Goal: Task Accomplishment & Management: Manage account settings

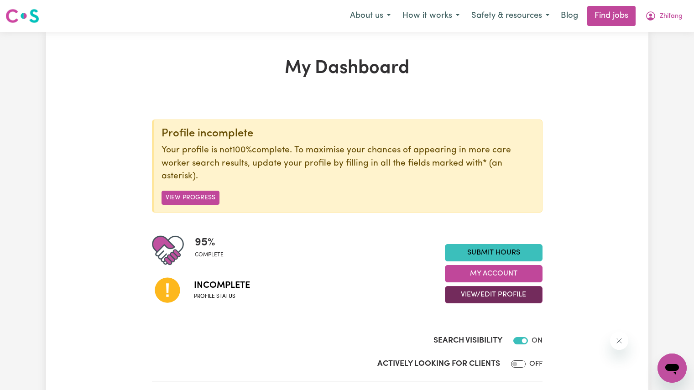
click at [478, 298] on button "View/Edit Profile" at bounding box center [494, 294] width 98 height 17
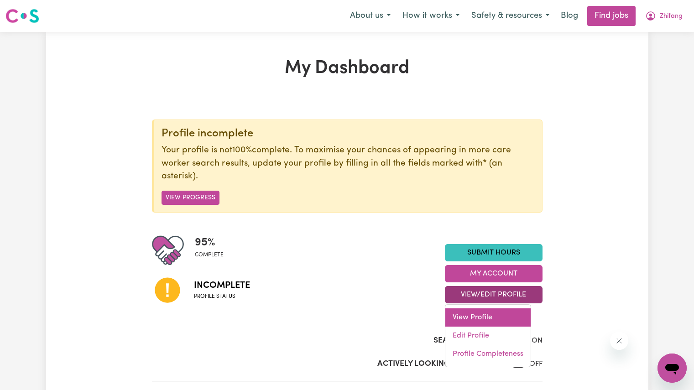
click at [478, 319] on link "View Profile" at bounding box center [487, 317] width 85 height 18
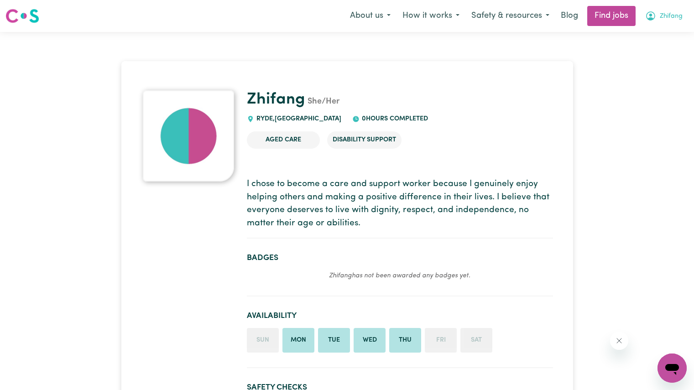
click at [662, 13] on span "Zhifang" at bounding box center [671, 16] width 23 height 10
click at [651, 29] on link "My Account" at bounding box center [652, 35] width 72 height 17
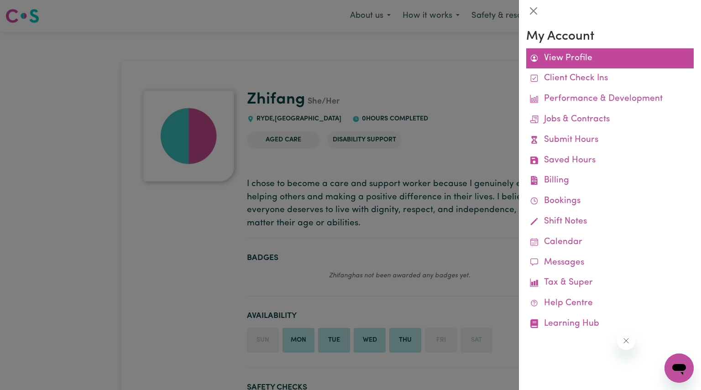
click at [604, 62] on link "View Profile" at bounding box center [609, 58] width 167 height 21
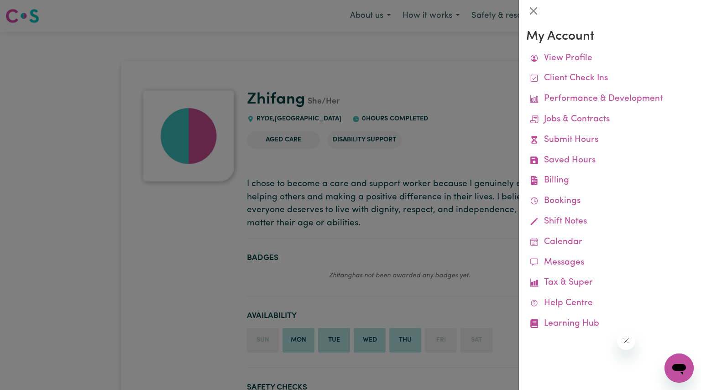
click at [399, 218] on div at bounding box center [350, 195] width 701 height 390
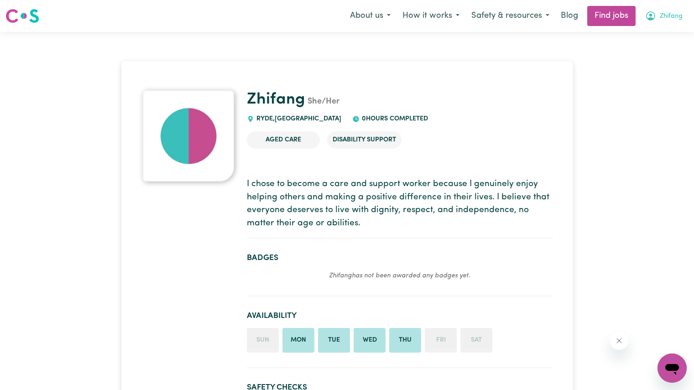
click at [665, 9] on button "Zhifang" at bounding box center [663, 15] width 49 height 19
click at [639, 49] on link "My Dashboard" at bounding box center [652, 52] width 72 height 17
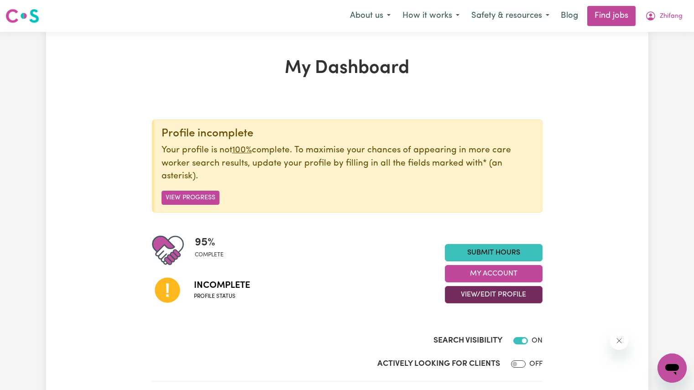
click at [500, 293] on button "View/Edit Profile" at bounding box center [494, 294] width 98 height 17
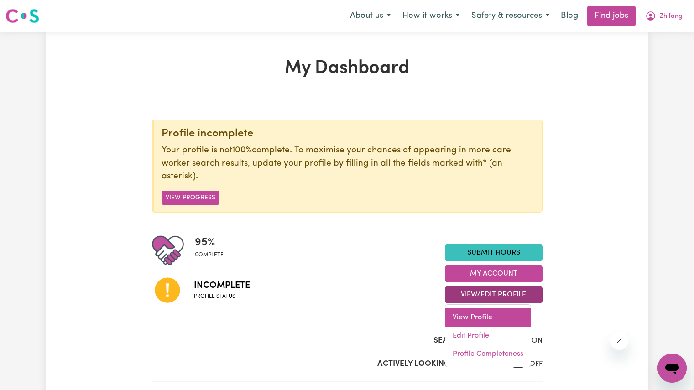
click at [486, 317] on link "View Profile" at bounding box center [487, 317] width 85 height 18
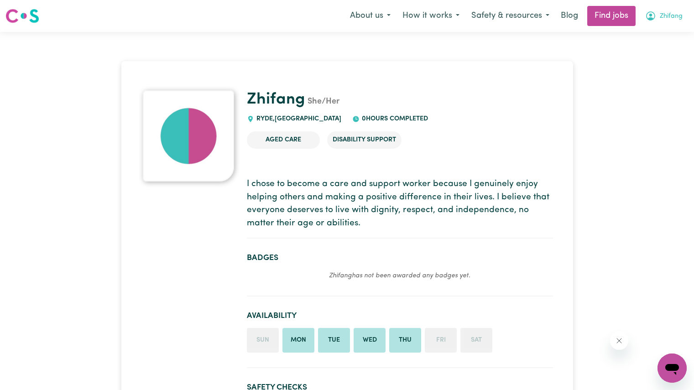
click at [656, 19] on button "Zhifang" at bounding box center [663, 15] width 49 height 19
click at [647, 34] on link "My Account" at bounding box center [652, 35] width 72 height 17
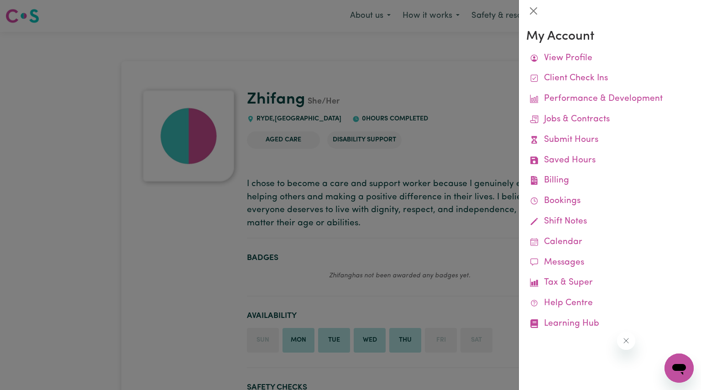
click at [454, 76] on div at bounding box center [350, 195] width 701 height 390
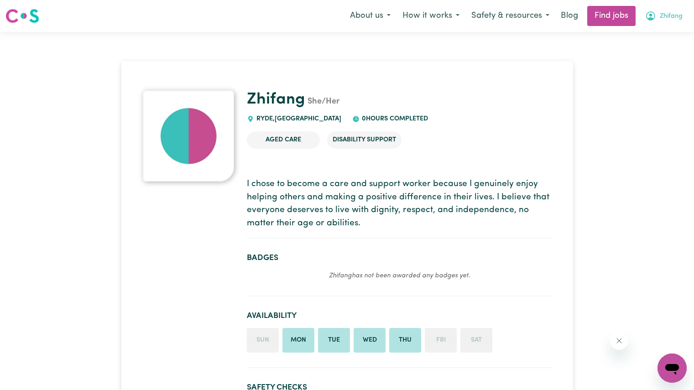
click at [648, 17] on icon "My Account" at bounding box center [650, 15] width 11 height 11
click at [647, 49] on link "My Dashboard" at bounding box center [652, 52] width 72 height 17
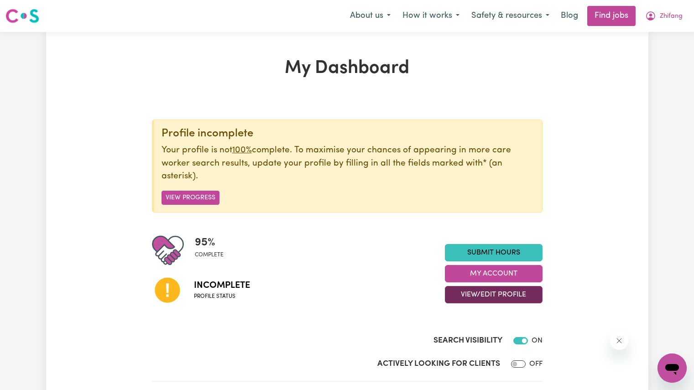
click at [494, 296] on button "View/Edit Profile" at bounding box center [494, 294] width 98 height 17
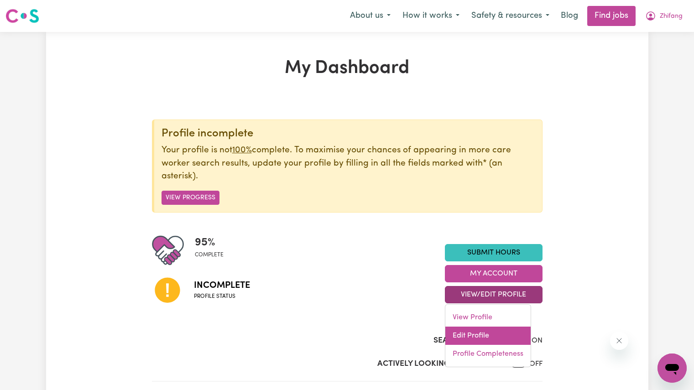
click at [478, 332] on link "Edit Profile" at bounding box center [487, 336] width 85 height 18
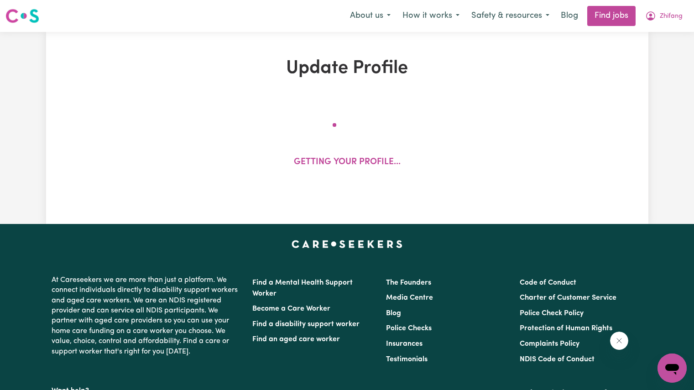
select select "[DEMOGRAPHIC_DATA]"
select select "Australian PR"
select select "Studying a healthcare related degree or qualification"
select select "43"
select select "53"
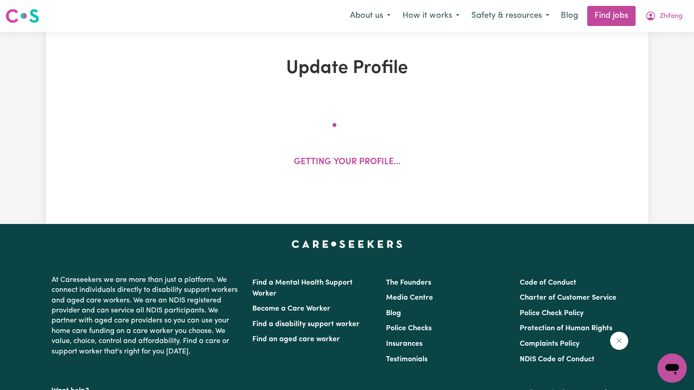
select select "63"
select select "60"
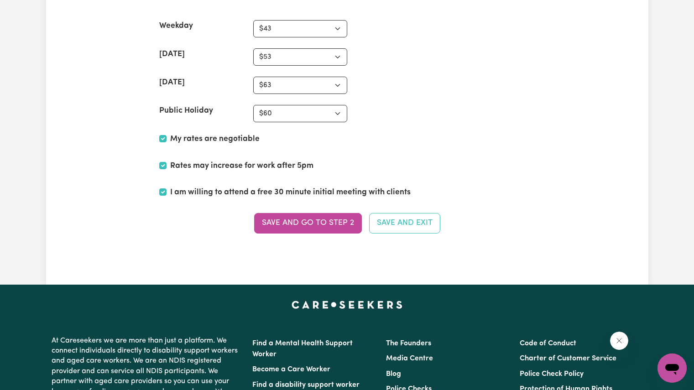
scroll to position [2247, 0]
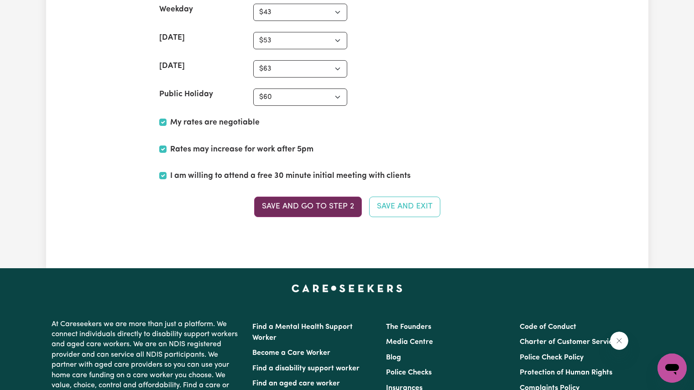
click at [314, 211] on button "Save and go to Step 2" at bounding box center [308, 207] width 108 height 20
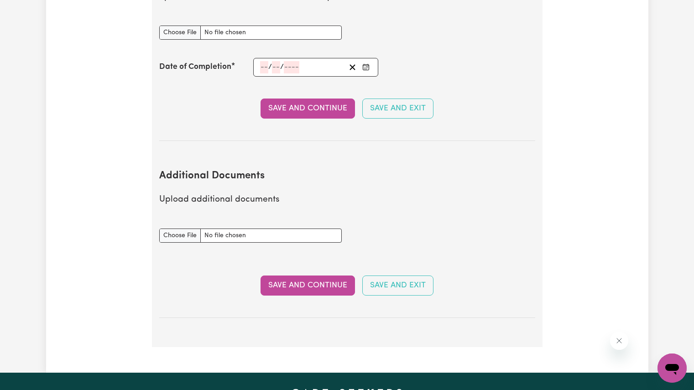
scroll to position [1547, 0]
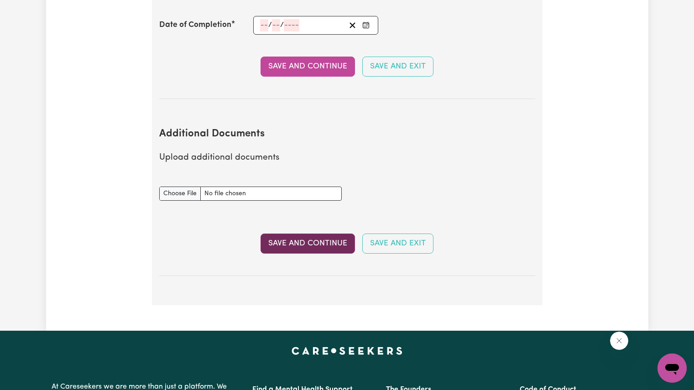
click at [323, 234] on button "Save and Continue" at bounding box center [307, 244] width 94 height 20
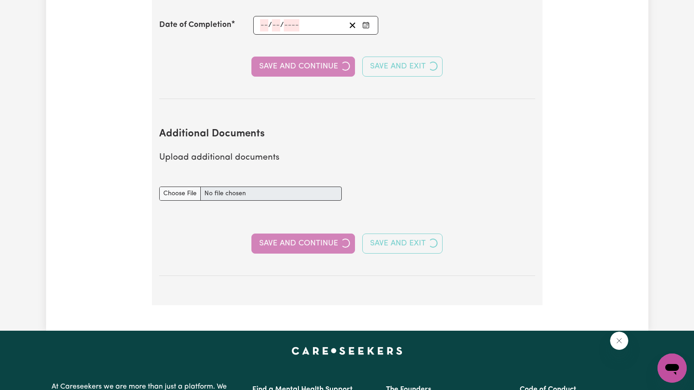
select select "2025"
select select "Certificate III (Individual Support)"
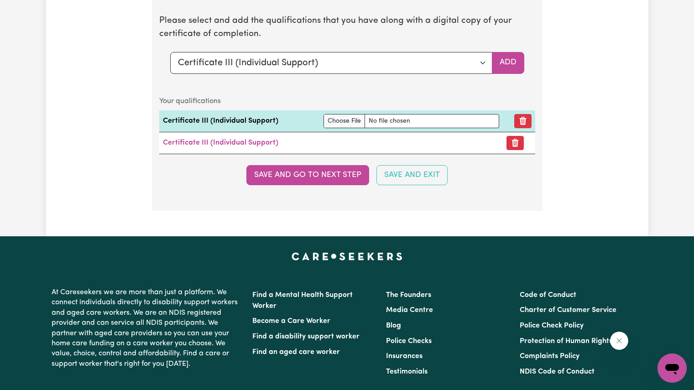
scroll to position [2333, 0]
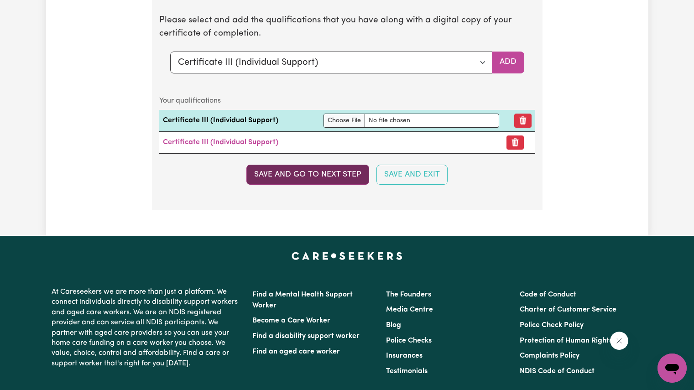
click at [315, 173] on button "Save and go to next step" at bounding box center [307, 175] width 123 height 20
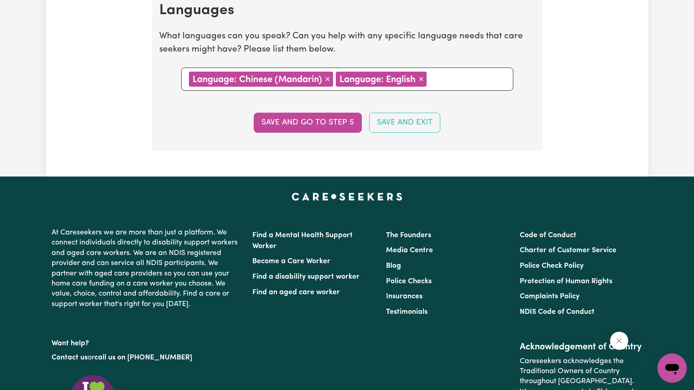
scroll to position [1061, 0]
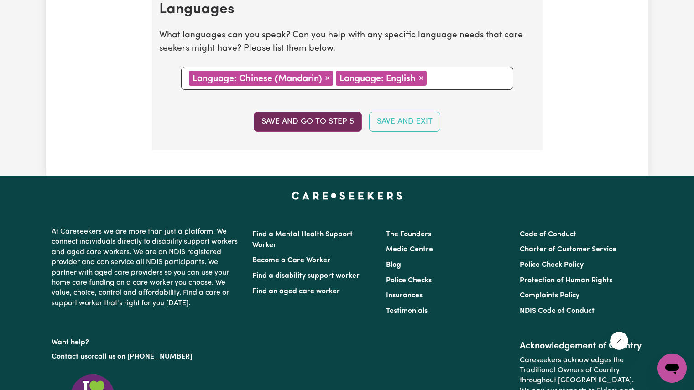
click at [305, 126] on button "Save and go to step 5" at bounding box center [308, 122] width 108 height 20
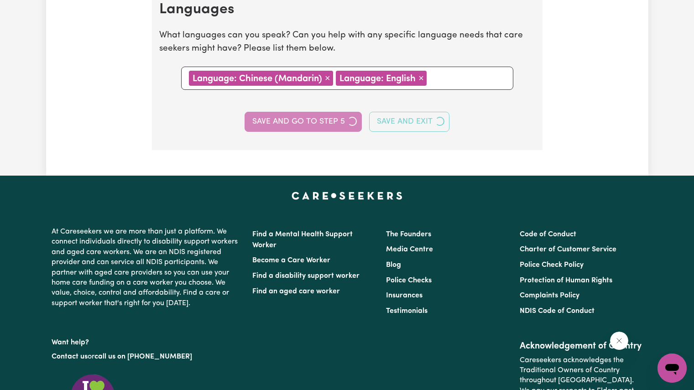
select select "I am providing services privately on my own"
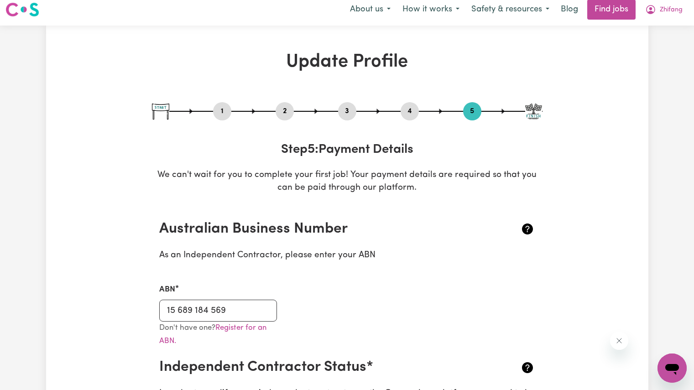
scroll to position [1, 0]
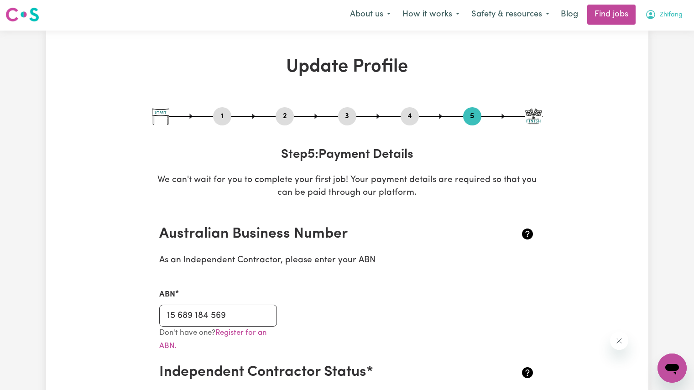
click at [662, 18] on span "Zhifang" at bounding box center [671, 15] width 23 height 10
click at [643, 46] on link "My Dashboard" at bounding box center [652, 50] width 72 height 17
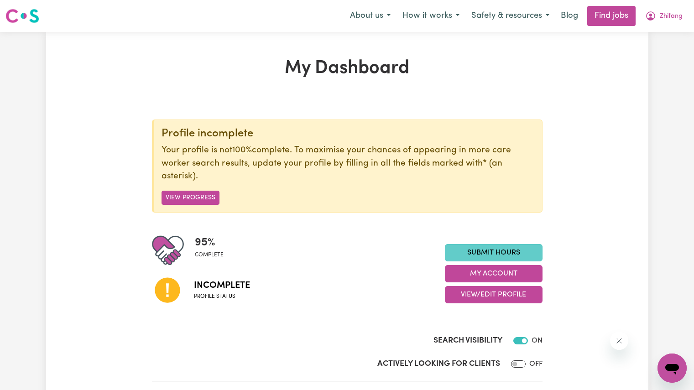
click at [503, 251] on link "Submit Hours" at bounding box center [494, 252] width 98 height 17
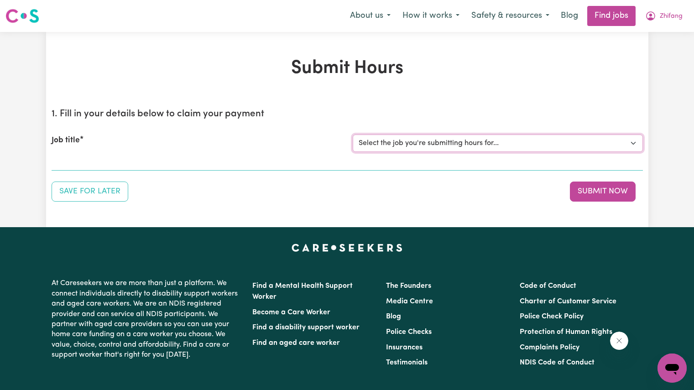
click at [397, 139] on select "Select the job you're submitting hours for..." at bounding box center [498, 143] width 290 height 17
click at [631, 141] on select "Select the job you're submitting hours for..." at bounding box center [498, 143] width 290 height 17
click at [655, 18] on icon "My Account" at bounding box center [650, 15] width 11 height 11
click at [645, 41] on link "My Account" at bounding box center [652, 35] width 72 height 17
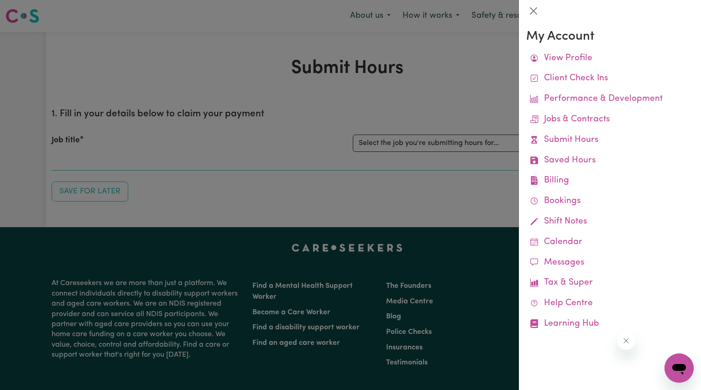
click at [477, 78] on div at bounding box center [350, 195] width 701 height 390
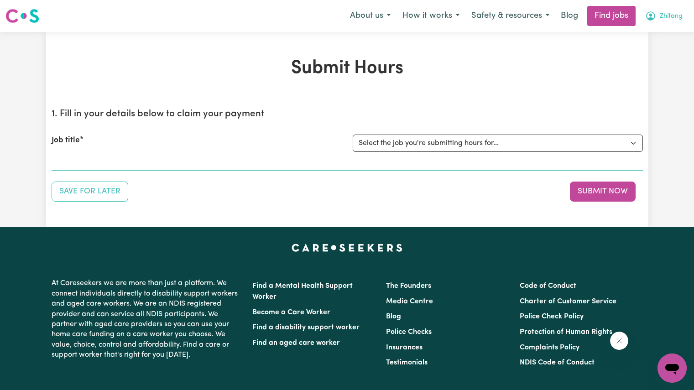
click at [651, 19] on icon "My Account" at bounding box center [650, 15] width 9 height 9
click at [643, 51] on link "My Dashboard" at bounding box center [652, 52] width 72 height 17
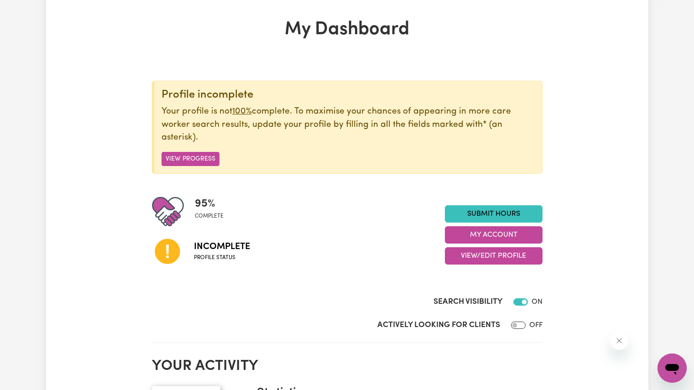
scroll to position [20, 0]
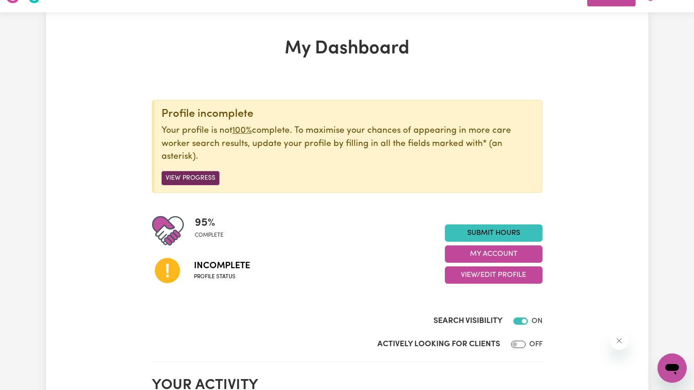
click at [177, 179] on button "View Progress" at bounding box center [190, 178] width 58 height 14
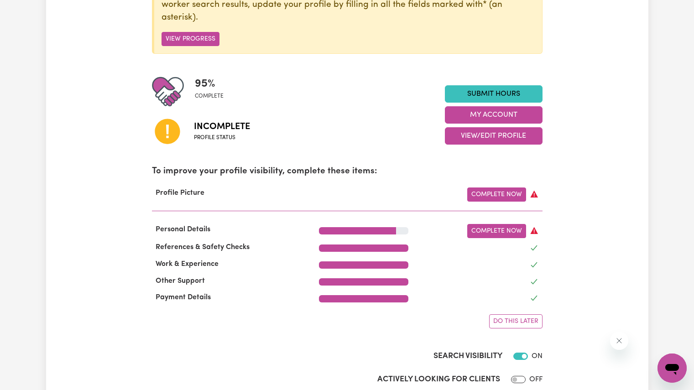
scroll to position [152, 0]
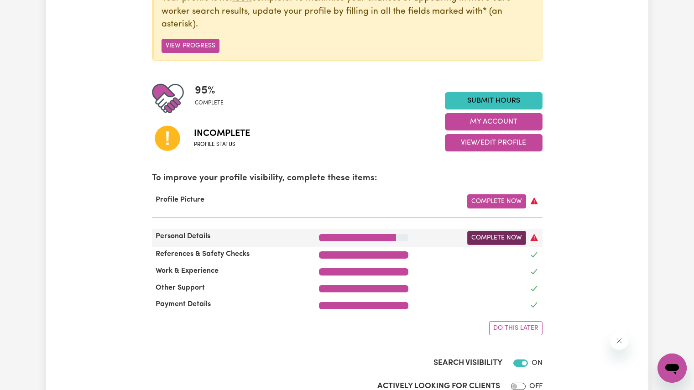
click at [501, 242] on link "Complete Now" at bounding box center [496, 238] width 59 height 14
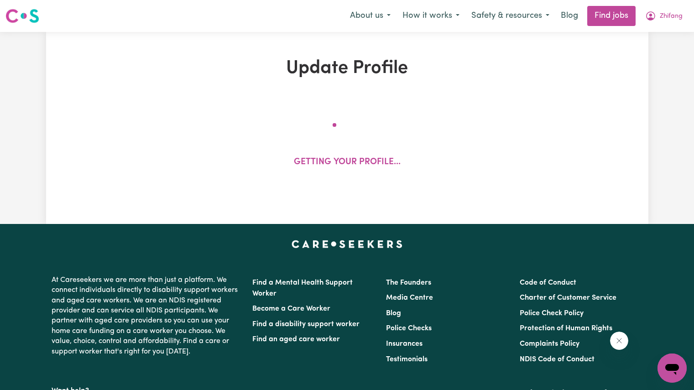
select select "[DEMOGRAPHIC_DATA]"
select select "Australian PR"
select select "Studying a healthcare related degree or qualification"
select select "43"
select select "53"
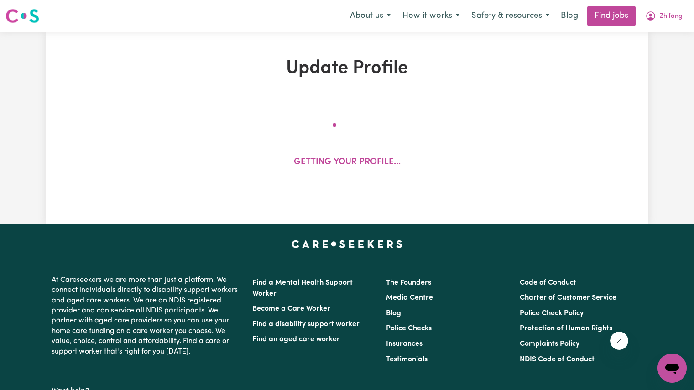
select select "63"
select select "60"
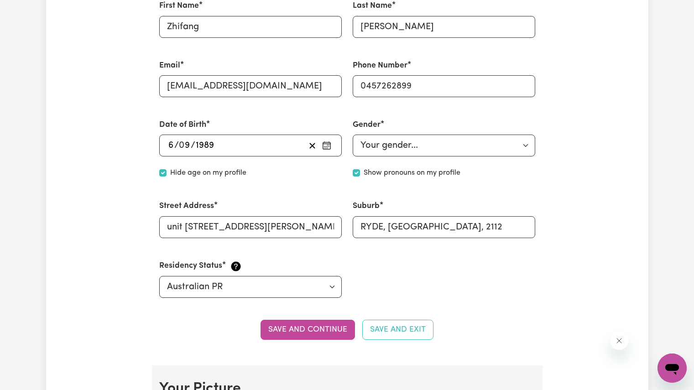
scroll to position [293, 0]
click at [312, 329] on button "Save and continue" at bounding box center [307, 329] width 94 height 20
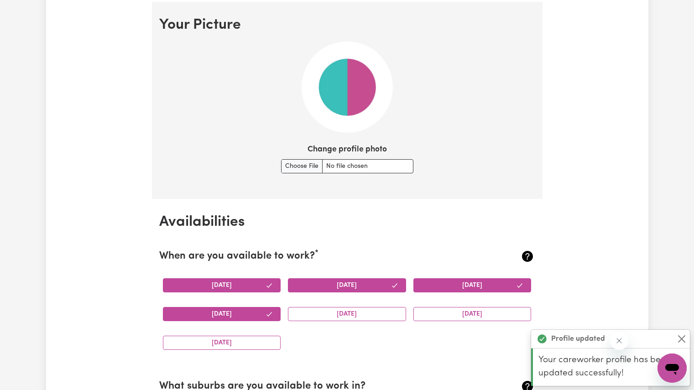
scroll to position [658, 0]
